Goal: Find specific page/section: Find specific page/section

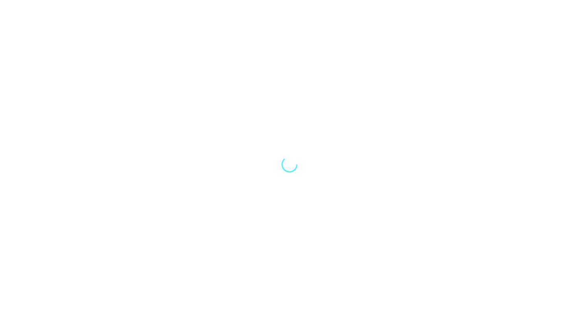
select select "Song"
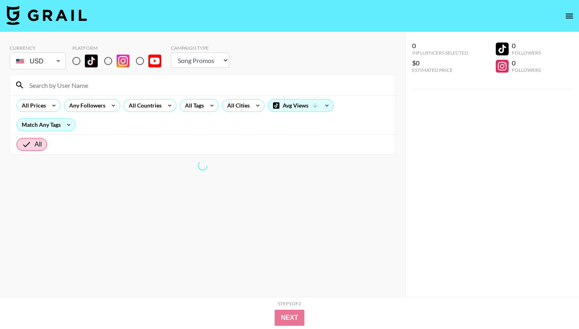
click at [102, 91] on input at bounding box center [208, 85] width 366 height 13
click at [82, 68] on input "radio" at bounding box center [76, 61] width 17 height 17
radio input "true"
click at [89, 90] on input at bounding box center [208, 85] width 366 height 13
type input "n"
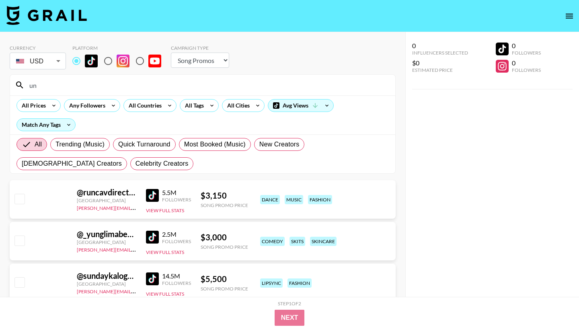
type input "u"
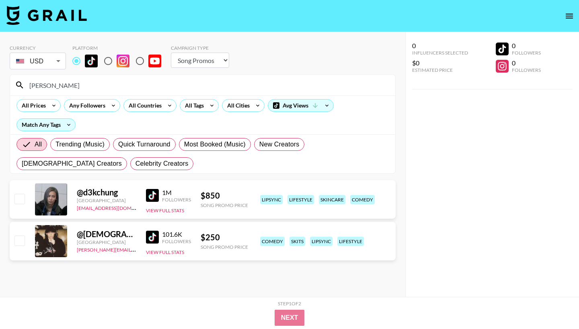
type input "[PERSON_NAME]"
click at [186, 199] on div "1M Followers" at bounding box center [176, 196] width 29 height 14
